Goal: Transaction & Acquisition: Purchase product/service

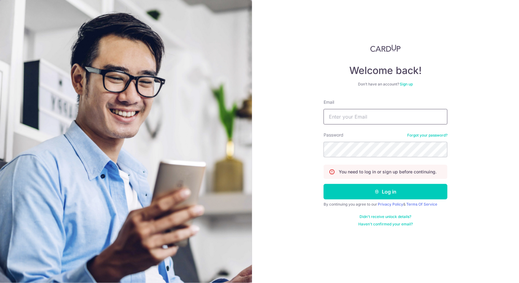
click at [371, 123] on input "Email" at bounding box center [385, 116] width 124 height 15
click at [371, 122] on input "Email" at bounding box center [385, 116] width 124 height 15
click at [356, 111] on input "Email" at bounding box center [385, 116] width 124 height 15
click at [375, 120] on input "Email" at bounding box center [385, 116] width 124 height 15
type input "shuning95@gmail.com"
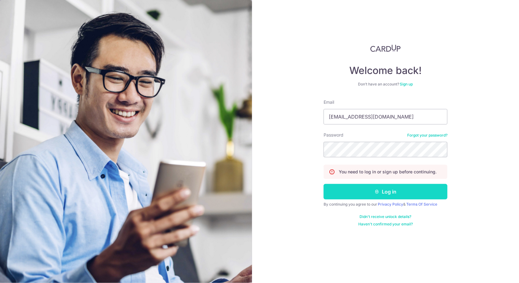
click at [369, 195] on button "Log in" at bounding box center [385, 191] width 124 height 15
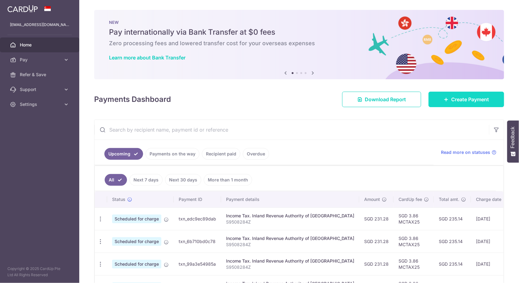
click at [482, 105] on link "Create Payment" at bounding box center [465, 99] width 75 height 15
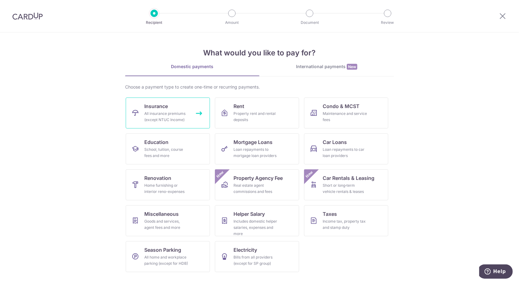
click at [180, 114] on div "All insurance premiums (except NTUC Income)" at bounding box center [166, 116] width 45 height 12
